Goal: Task Accomplishment & Management: Manage account settings

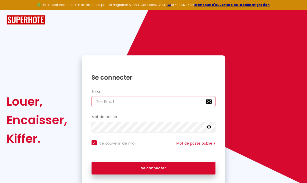
click at [173, 102] on input "email" at bounding box center [154, 101] width 124 height 11
type input "[EMAIL_ADDRESS][PERSON_NAME][DOMAIN_NAME]"
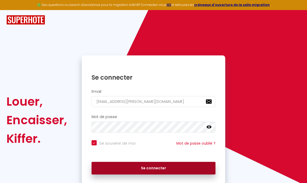
click at [184, 165] on button "Se connecter" at bounding box center [154, 168] width 124 height 13
checkbox input "true"
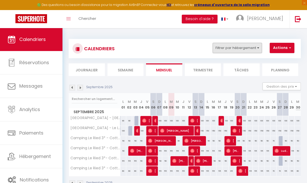
click at [256, 48] on button "Filtrer par hébergement" at bounding box center [237, 48] width 49 height 10
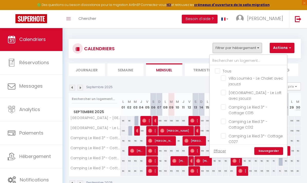
click at [252, 49] on div at bounding box center [153, 91] width 307 height 183
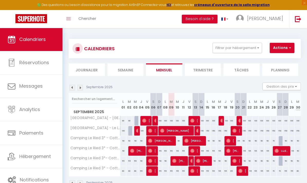
click at [291, 47] on span "button" at bounding box center [289, 47] width 3 height 5
click at [292, 47] on div at bounding box center [153, 91] width 307 height 183
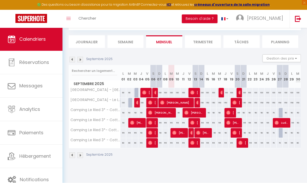
scroll to position [28, 0]
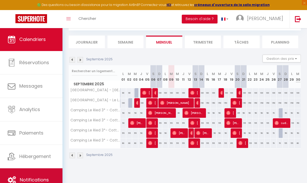
click at [42, 176] on span "Notifications" at bounding box center [34, 179] width 29 height 6
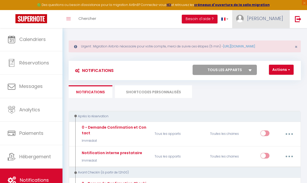
click at [276, 18] on span "[PERSON_NAME]" at bounding box center [265, 18] width 36 height 6
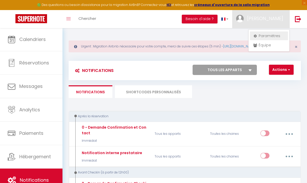
click at [270, 34] on link "Paramètres" at bounding box center [269, 35] width 38 height 9
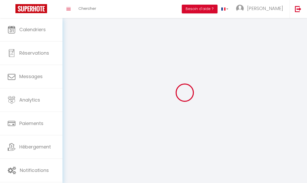
select select
type input "[PERSON_NAME]"
type input "DATEZ"
type input "0782424308"
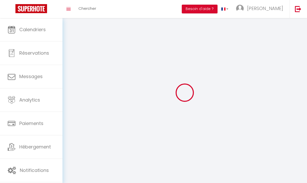
type input "[STREET_ADDRESS]"
type input "67860"
type input "Friesenheim"
type input "2CU4UWWVHtsrH7rxszcgpxKgY"
type input "LEkHd0RA0QzolCXdP3ykJDKfS"
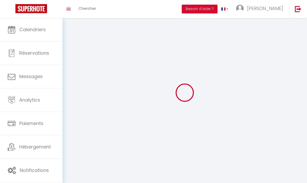
type input "[URL][DOMAIN_NAME]"
select select "28"
select select "fr"
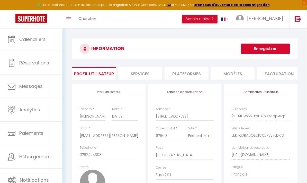
click at [191, 72] on li "Plateformes" at bounding box center [187, 73] width 44 height 13
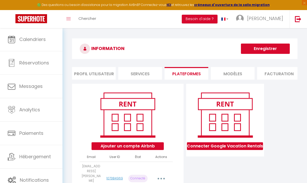
click at [162, 174] on button "button" at bounding box center [162, 179] width 14 height 10
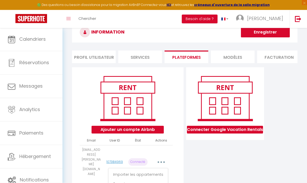
scroll to position [19, 0]
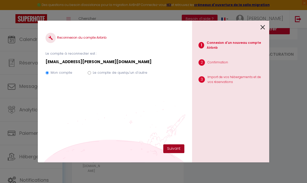
click at [174, 153] on button "Suivant" at bounding box center [174, 148] width 21 height 9
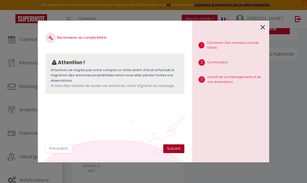
click at [171, 153] on button "Suivant" at bounding box center [174, 148] width 21 height 9
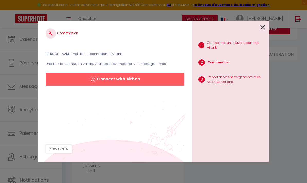
click at [144, 85] on button "Connect with Airbnb" at bounding box center [115, 79] width 139 height 12
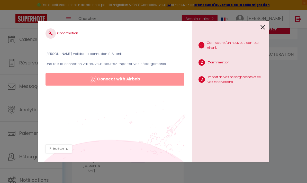
scroll to position [40, 0]
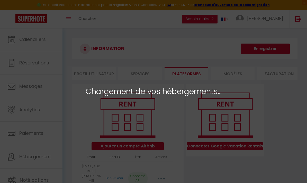
select select "28121"
select select "28122"
select select "30554"
select select "50448"
select select "50449"
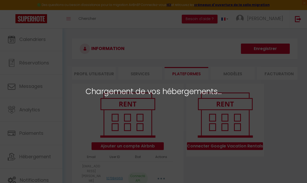
select select "50450"
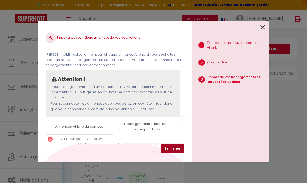
click at [178, 149] on button "Terminer" at bounding box center [173, 148] width 24 height 9
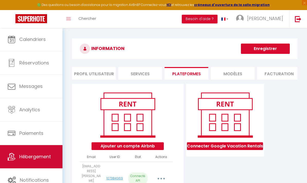
click at [40, 155] on span "Hébergement" at bounding box center [35, 156] width 32 height 6
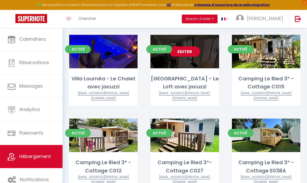
scroll to position [10, 0]
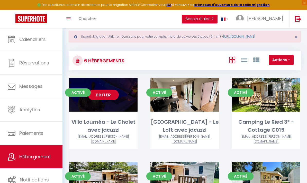
click at [104, 92] on link "Editer" at bounding box center [103, 95] width 31 height 10
select select "3"
select select "2"
select select "1"
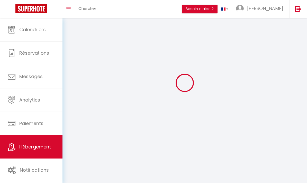
select select
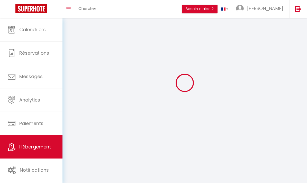
select select
checkbox input "false"
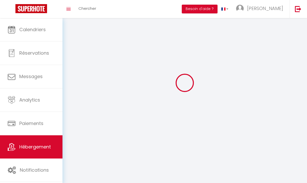
checkbox input "false"
select select
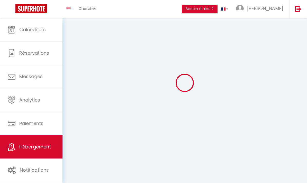
select select
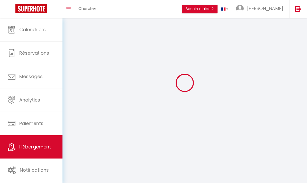
checkbox input "false"
select select
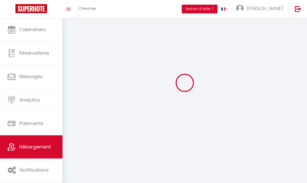
select select
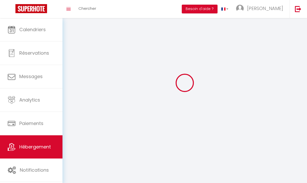
select select
checkbox input "false"
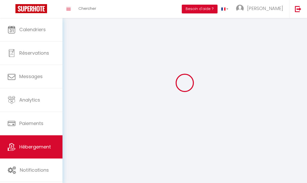
checkbox input "false"
select select
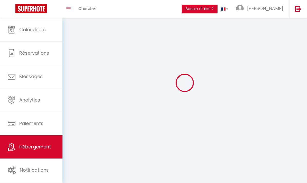
select select
checkbox input "false"
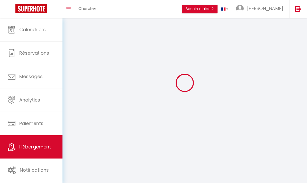
checkbox input "false"
select select
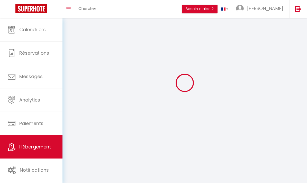
select select "1"
select select "28"
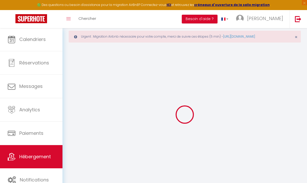
select select
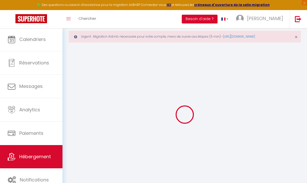
select select
checkbox input "false"
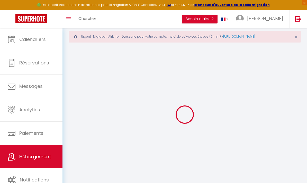
select select
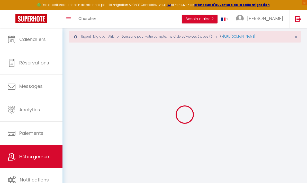
select select
checkbox input "false"
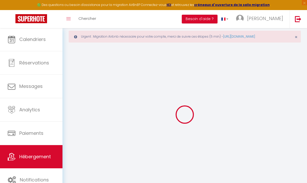
checkbox input "false"
select select
type input "Villa Louméa - Le Chalet avec jacuzzi"
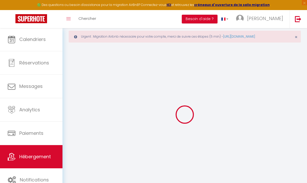
type input "[PERSON_NAME]"
type input "DATEZ-[PERSON_NAME]"
type input "[STREET_ADDRESS]"
type input "67860"
type input "FRIESENHEIM"
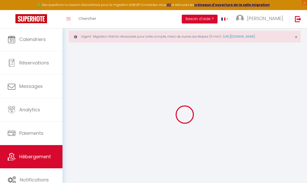
select select "secondary_units"
select select "2"
type input "110"
type input "30"
type input "4"
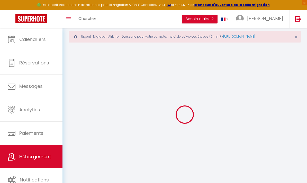
type input "4"
type input "300"
select select
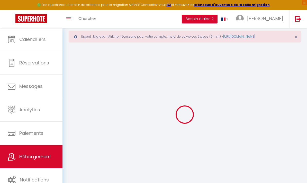
select select
type input "[STREET_ADDRESS]"
type input "67860"
type input "Friesenheim"
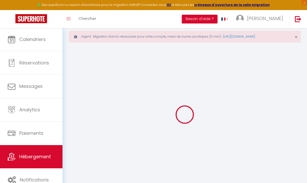
type input "[EMAIL_ADDRESS][PERSON_NAME][DOMAIN_NAME]"
select select
checkbox input "false"
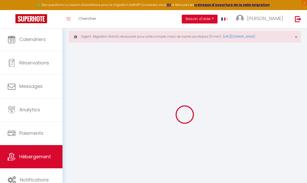
checkbox input "false"
radio input "true"
select select
type input "0"
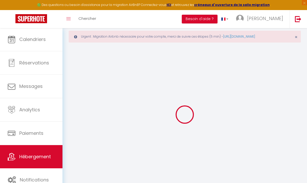
type input "0"
select select
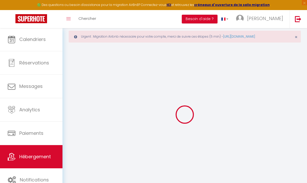
select select
checkbox input "false"
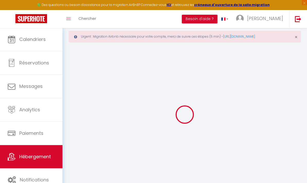
checkbox input "false"
select select
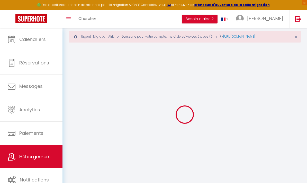
select select
checkbox input "false"
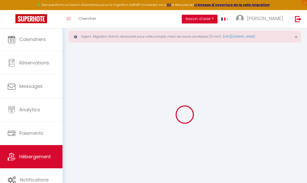
checkbox input "false"
select select
checkbox input "false"
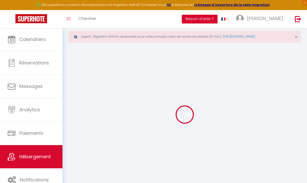
checkbox input "false"
select select
checkbox input "false"
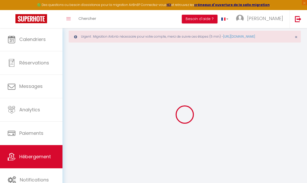
checkbox input "false"
select select
checkbox input "false"
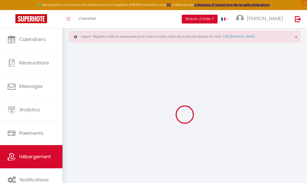
checkbox input "false"
select select "17:00"
select select "23:45"
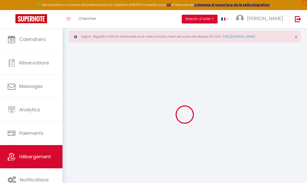
select select "10:00"
select select "30"
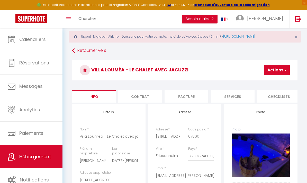
select select
checkbox input "false"
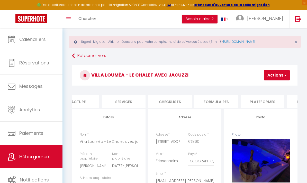
scroll to position [0, 113]
click at [266, 102] on li "Plateformes" at bounding box center [260, 101] width 44 height 13
select select
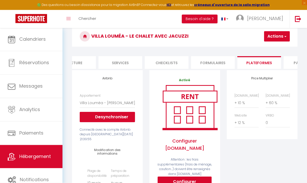
scroll to position [44, 0]
click at [242, 105] on select "0 + 1 % + 2 % + 3 % + 4 % + 5 % + 6 % + 7 % + 8 % + 9 %" at bounding box center [247, 103] width 24 height 10
select select "+ 20 %"
select select
click at [274, 33] on button "Actions" at bounding box center [277, 36] width 26 height 10
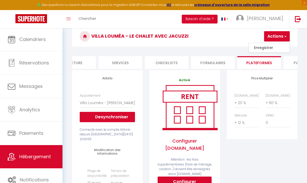
click at [266, 47] on link "Enregistrer" at bounding box center [269, 47] width 41 height 7
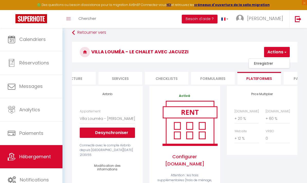
select select "365"
select select "well_reviewed_guests"
select select "EUR"
select select
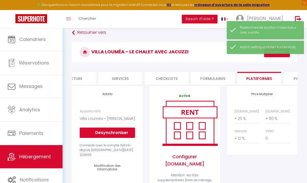
click at [48, 159] on span "Hébergement" at bounding box center [35, 156] width 32 height 6
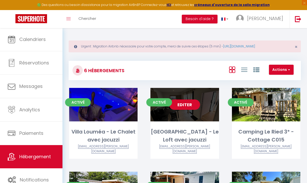
click at [190, 107] on link "Editer" at bounding box center [184, 104] width 31 height 10
select select "3"
select select "2"
select select "1"
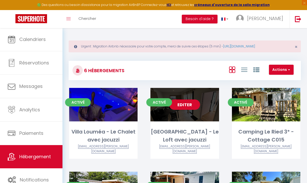
select select "28"
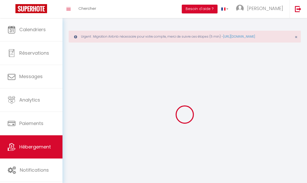
select select
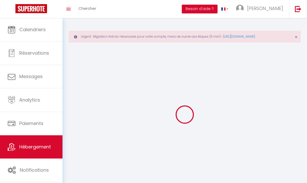
select select
checkbox input "false"
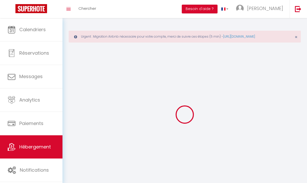
select select
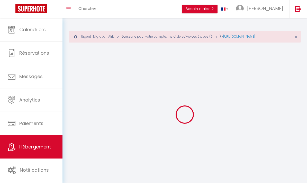
select select
checkbox input "false"
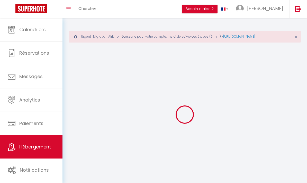
checkbox input "false"
select select
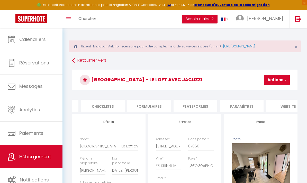
scroll to position [0, 180]
click at [183, 105] on li "Plateformes" at bounding box center [192, 106] width 44 height 13
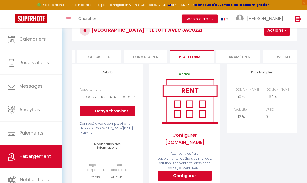
scroll to position [62, 0]
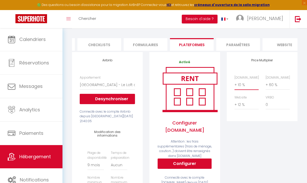
click at [242, 85] on select "0 + 1 % + 2 % + 3 % + 4 % + 5 % + 6 % + 7 % + 8 % + 9 %" at bounding box center [247, 85] width 24 height 10
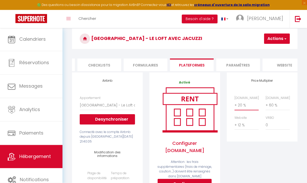
scroll to position [39, 0]
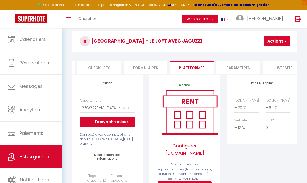
click at [283, 39] on button "Actions" at bounding box center [277, 41] width 26 height 10
click at [284, 43] on div at bounding box center [274, 41] width 31 height 10
click at [282, 41] on button "Actions" at bounding box center [277, 41] width 26 height 10
click at [270, 54] on link "Enregistrer" at bounding box center [269, 52] width 41 height 7
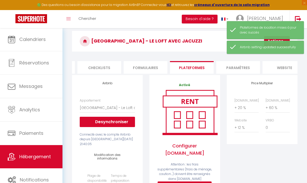
click at [28, 160] on link "Hébergement" at bounding box center [31, 156] width 63 height 23
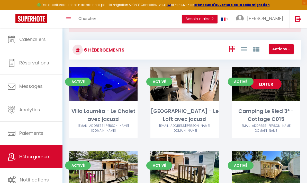
click at [273, 81] on link "Editer" at bounding box center [266, 84] width 31 height 10
click at [272, 85] on link "Editer" at bounding box center [266, 84] width 31 height 10
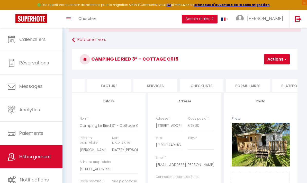
scroll to position [0, 122]
click at [253, 82] on li "Plateformes" at bounding box center [250, 85] width 44 height 13
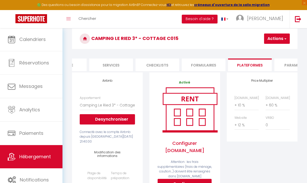
scroll to position [62, 0]
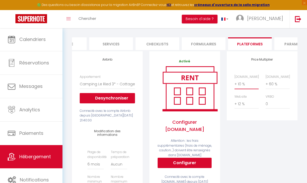
click at [250, 82] on select "0 + 1 % + 2 % + 3 % + 4 % + 5 % + 6 % + 7 % + 8 % + 9 %" at bounding box center [247, 84] width 24 height 10
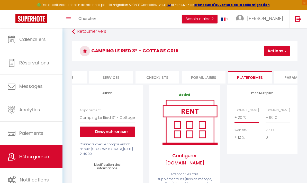
scroll to position [29, 0]
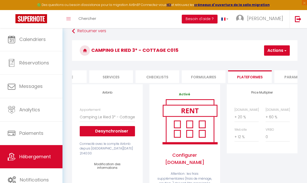
click at [279, 51] on button "Actions" at bounding box center [277, 50] width 26 height 10
click at [269, 63] on link "Enregistrer" at bounding box center [269, 61] width 41 height 7
click at [32, 154] on span "Hébergement" at bounding box center [35, 156] width 32 height 6
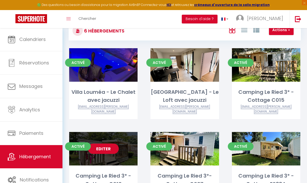
scroll to position [47, 0]
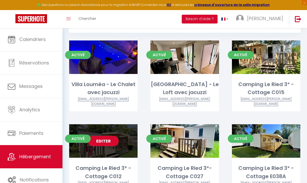
click at [107, 139] on link "Editer" at bounding box center [103, 141] width 31 height 10
click at [104, 136] on link "Editer" at bounding box center [103, 141] width 31 height 10
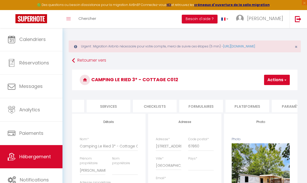
scroll to position [0, 125]
click at [257, 104] on li "Plateformes" at bounding box center [247, 106] width 44 height 13
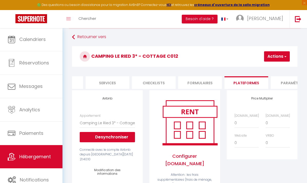
scroll to position [27, 0]
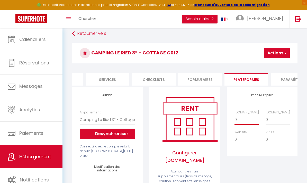
click at [244, 119] on select "0 + 1 % + 2 % + 3 % + 4 % + 5 % + 6 % + 7 % + 8 % + 9 %" at bounding box center [247, 120] width 24 height 10
click at [279, 55] on button "Actions" at bounding box center [277, 53] width 26 height 10
click at [269, 64] on link "Enregistrer" at bounding box center [269, 64] width 41 height 7
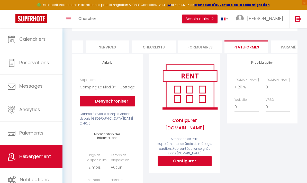
scroll to position [32, 0]
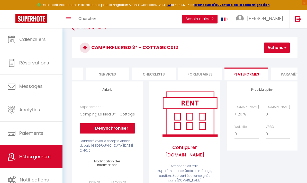
click at [282, 48] on button "Actions" at bounding box center [277, 47] width 26 height 10
click at [268, 61] on link "Enregistrer" at bounding box center [269, 59] width 41 height 7
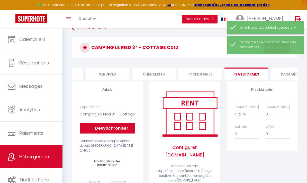
click at [42, 159] on span "Hébergement" at bounding box center [35, 156] width 32 height 6
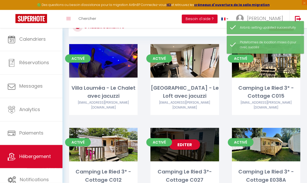
scroll to position [44, 0]
click at [198, 171] on div "Camping Le Ried 3*- Cottage C027" at bounding box center [185, 176] width 68 height 16
click at [193, 139] on link "Editer" at bounding box center [184, 144] width 31 height 10
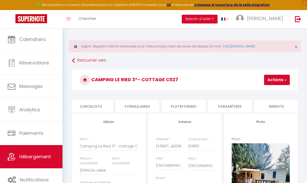
scroll to position [0, 197]
click at [182, 108] on li "Plateformes" at bounding box center [175, 106] width 44 height 13
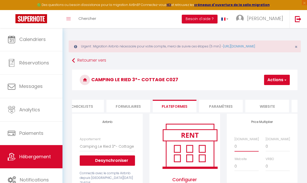
click at [248, 146] on select "0 + 1 % + 2 % + 3 % + 4 % + 5 % + 6 % + 7 % + 8 % + 9 %" at bounding box center [247, 146] width 24 height 10
click at [279, 81] on button "Actions" at bounding box center [277, 80] width 26 height 10
click at [271, 92] on link "Enregistrer" at bounding box center [269, 91] width 41 height 7
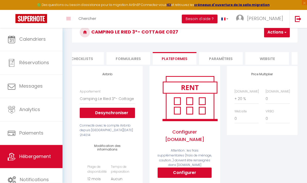
scroll to position [33, 0]
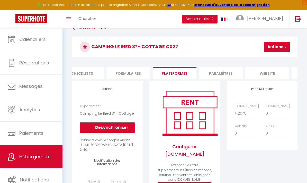
click at [280, 47] on button "Actions" at bounding box center [277, 47] width 26 height 10
click at [267, 58] on link "Enregistrer" at bounding box center [269, 58] width 41 height 7
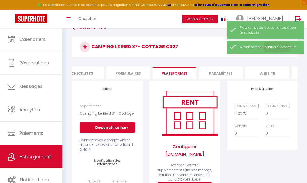
click at [26, 155] on span "Hébergement" at bounding box center [35, 156] width 32 height 6
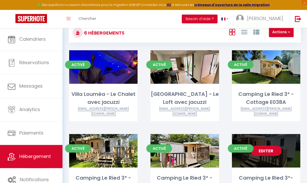
scroll to position [38, 0]
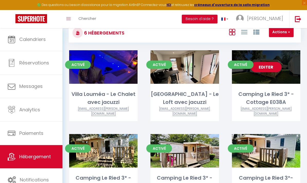
click at [273, 68] on link "Editer" at bounding box center [266, 67] width 31 height 10
click at [269, 70] on link "Editer" at bounding box center [266, 67] width 31 height 10
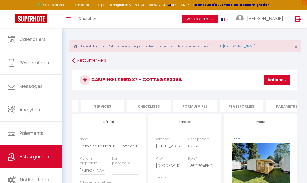
scroll to position [0, 132]
click at [239, 107] on li "Plateformes" at bounding box center [240, 106] width 44 height 13
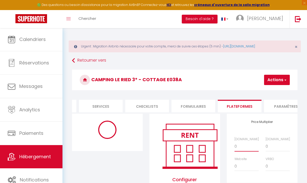
click at [249, 147] on select "0 + 1 % + 2 % + 3 % + 4 % + 5 % + 6 % + 7 % + 8 % + 9 %" at bounding box center [247, 146] width 24 height 10
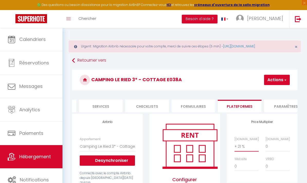
click at [248, 145] on select "0 + 1 % + 2 % + 3 % + 4 % + 5 % + 6 % + 7 % + 8 % + 9 %" at bounding box center [247, 146] width 24 height 10
click at [280, 81] on button "Actions" at bounding box center [277, 80] width 26 height 10
click at [276, 91] on link "Enregistrer" at bounding box center [269, 91] width 41 height 7
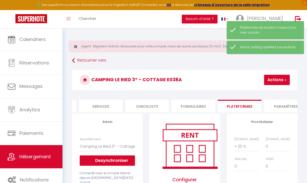
click at [41, 151] on link "Hébergement" at bounding box center [31, 156] width 63 height 23
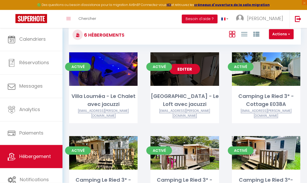
scroll to position [36, 0]
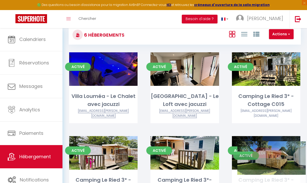
drag, startPoint x: 280, startPoint y: 82, endPoint x: 286, endPoint y: 171, distance: 89.3
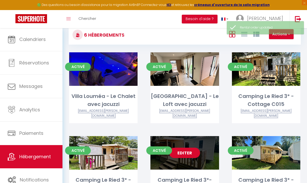
click at [192, 148] on link "Editer" at bounding box center [184, 153] width 31 height 10
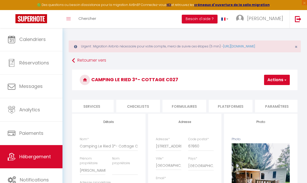
scroll to position [0, 147]
click at [230, 104] on li "Plateformes" at bounding box center [225, 106] width 44 height 13
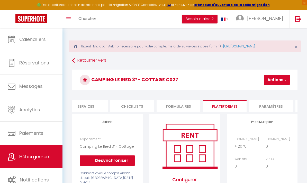
click at [43, 156] on span "Hébergement" at bounding box center [35, 156] width 32 height 6
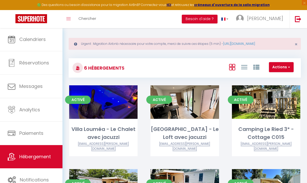
scroll to position [16, 0]
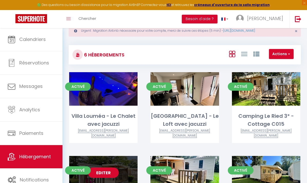
click at [112, 168] on link "Editer" at bounding box center [103, 172] width 31 height 10
click at [109, 169] on link "Editer" at bounding box center [103, 172] width 31 height 10
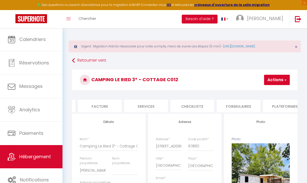
scroll to position [0, 137]
click at [244, 105] on li "Plateformes" at bounding box center [235, 106] width 44 height 13
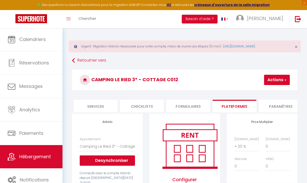
click at [47, 154] on span "Hébergement" at bounding box center [35, 156] width 32 height 6
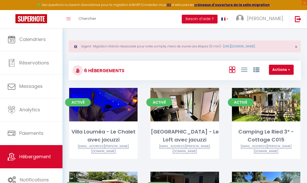
scroll to position [38, 0]
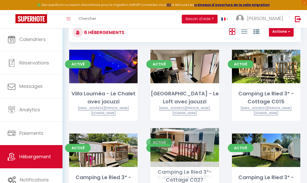
click at [190, 145] on link "Editer" at bounding box center [184, 150] width 31 height 10
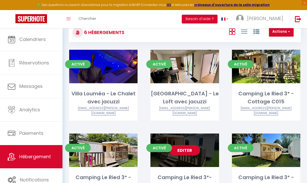
click at [186, 146] on link "Editer" at bounding box center [184, 150] width 31 height 10
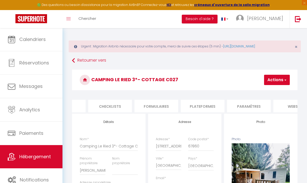
scroll to position [0, 170]
click at [208, 105] on li "Plateformes" at bounding box center [202, 106] width 44 height 13
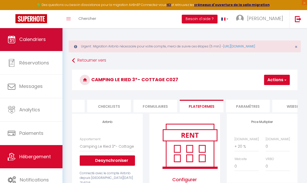
click at [38, 40] on span "Calendriers" at bounding box center [32, 39] width 27 height 6
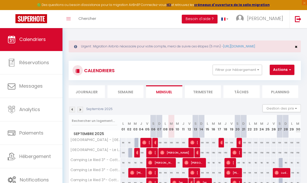
click at [297, 46] on span "×" at bounding box center [296, 47] width 3 height 6
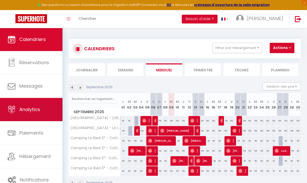
click at [31, 106] on span "Analytics" at bounding box center [29, 109] width 21 height 6
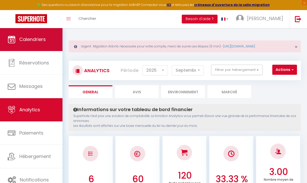
click at [32, 36] on span "Calendriers" at bounding box center [32, 39] width 27 height 6
